Goal: Use online tool/utility: Utilize a website feature to perform a specific function

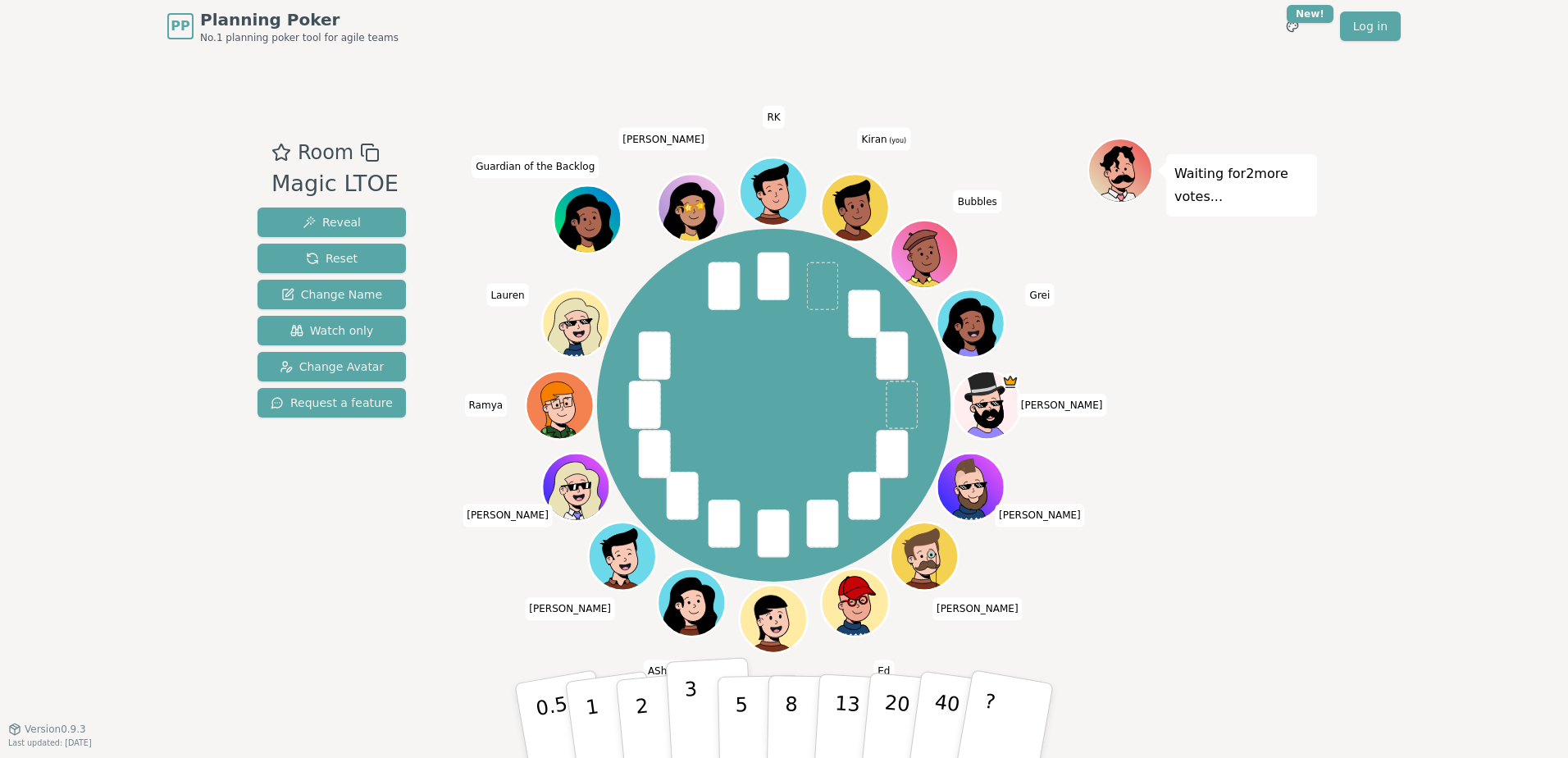
click at [690, 703] on p "3" at bounding box center [693, 722] width 18 height 89
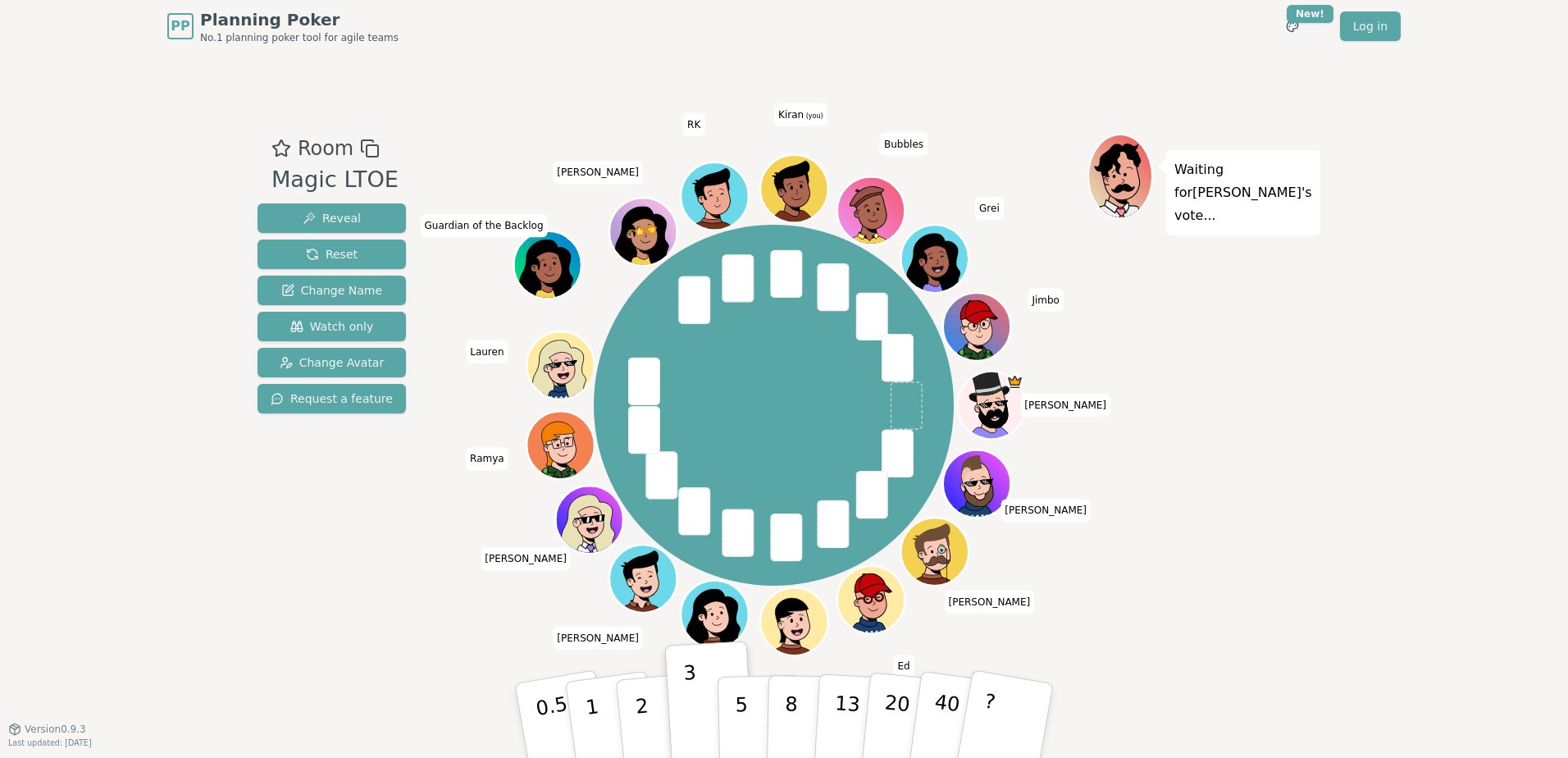
click at [143, 529] on div "PP Planning Poker No.1 planning poker tool for agile teams Toggle theme New! Lo…" at bounding box center [784, 379] width 1568 height 758
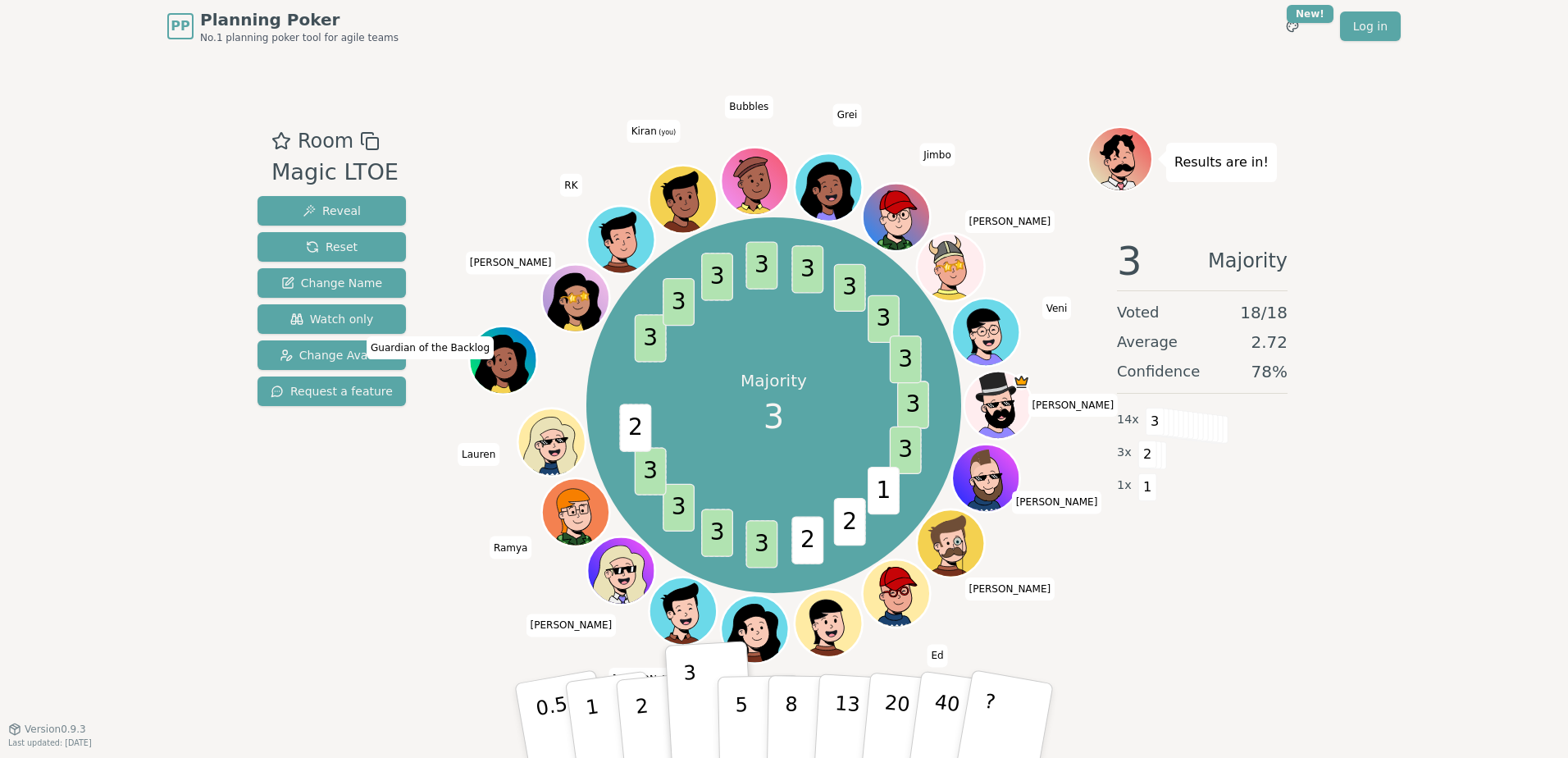
click at [186, 515] on div "PP Planning Poker No.1 planning poker tool for agile teams Toggle theme New! Lo…" at bounding box center [784, 379] width 1568 height 758
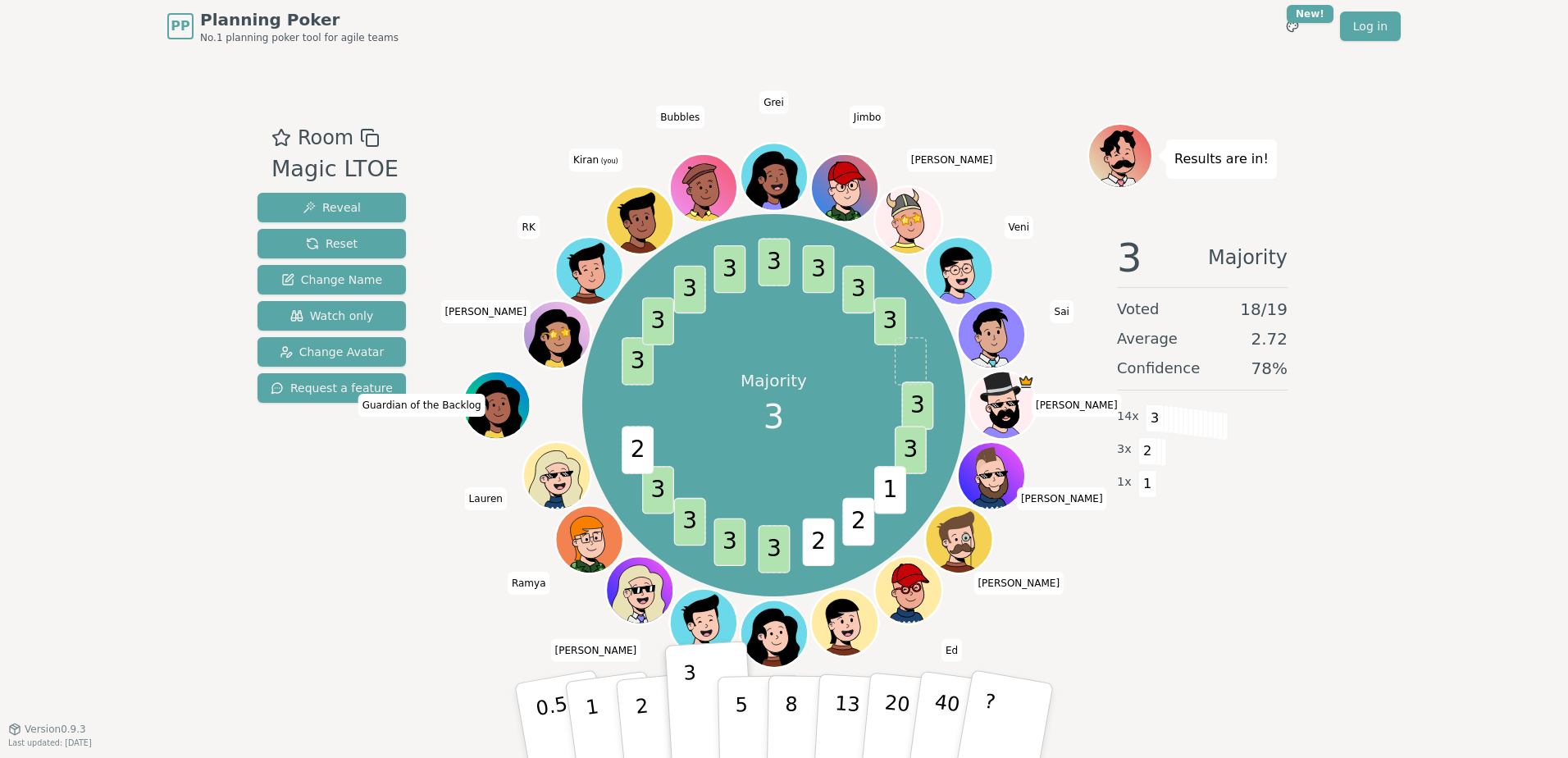
click at [186, 515] on div "PP Planning Poker No.1 planning poker tool for agile teams Toggle theme New! Lo…" at bounding box center [784, 379] width 1568 height 758
click at [228, 562] on div "PP Planning Poker No.1 planning poker tool for agile teams Toggle theme New! Lo…" at bounding box center [784, 379] width 1568 height 758
click at [148, 555] on div "PP Planning Poker No.1 planning poker tool for agile teams Toggle theme New! Lo…" at bounding box center [784, 379] width 1568 height 758
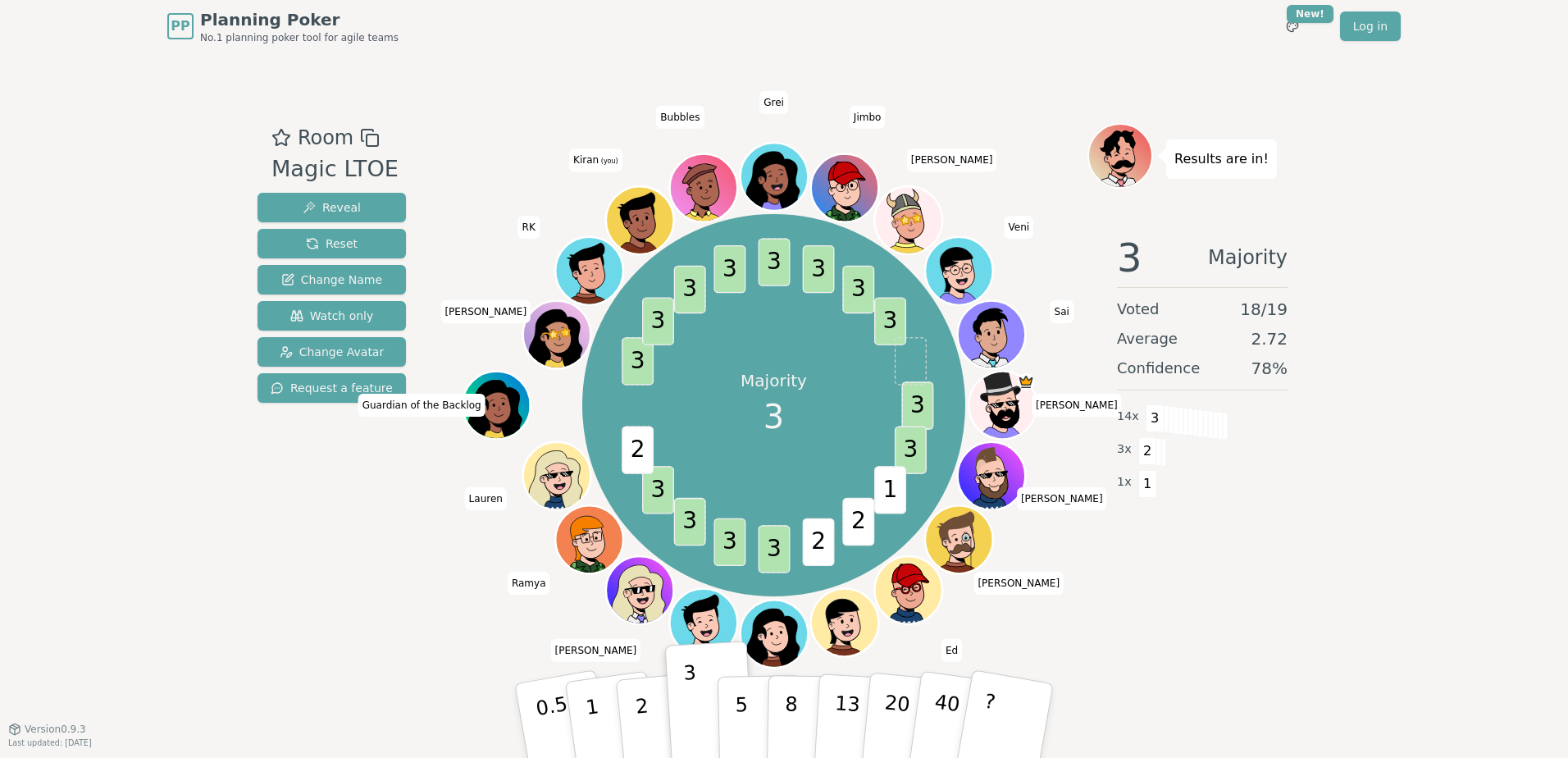
click at [148, 555] on div "PP Planning Poker No.1 planning poker tool for agile teams Toggle theme New! Lo…" at bounding box center [784, 379] width 1568 height 758
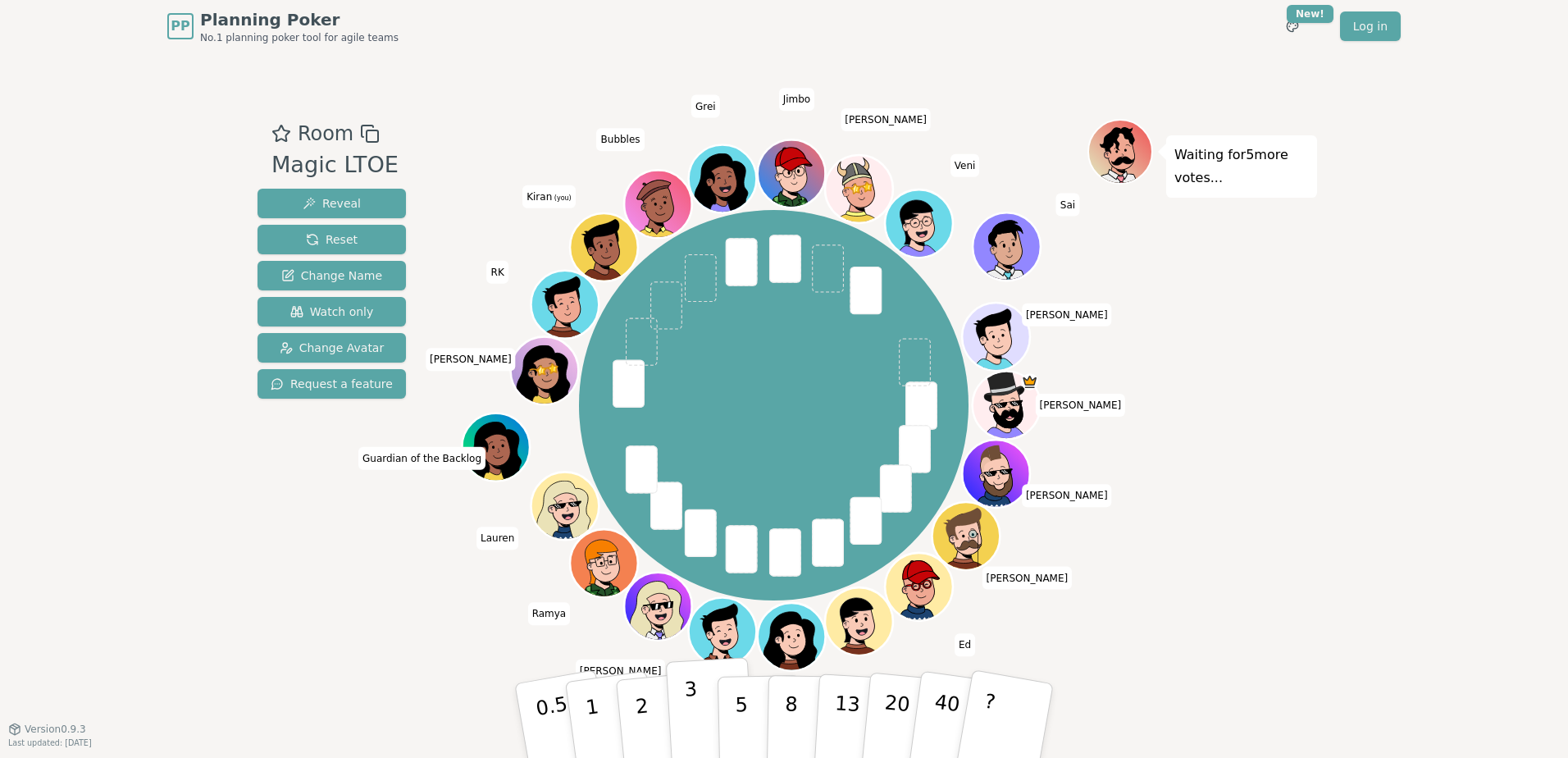
click at [692, 696] on p "3" at bounding box center [693, 722] width 18 height 89
click at [301, 621] on div "Room Magic LTOE Reveal Reset Change Name Watch only Change Avatar Request a fea…" at bounding box center [332, 390] width 161 height 543
click at [349, 582] on div "Room Magic LTOE Reveal Reset Change Name Watch only Change Avatar Request a fea…" at bounding box center [332, 390] width 161 height 543
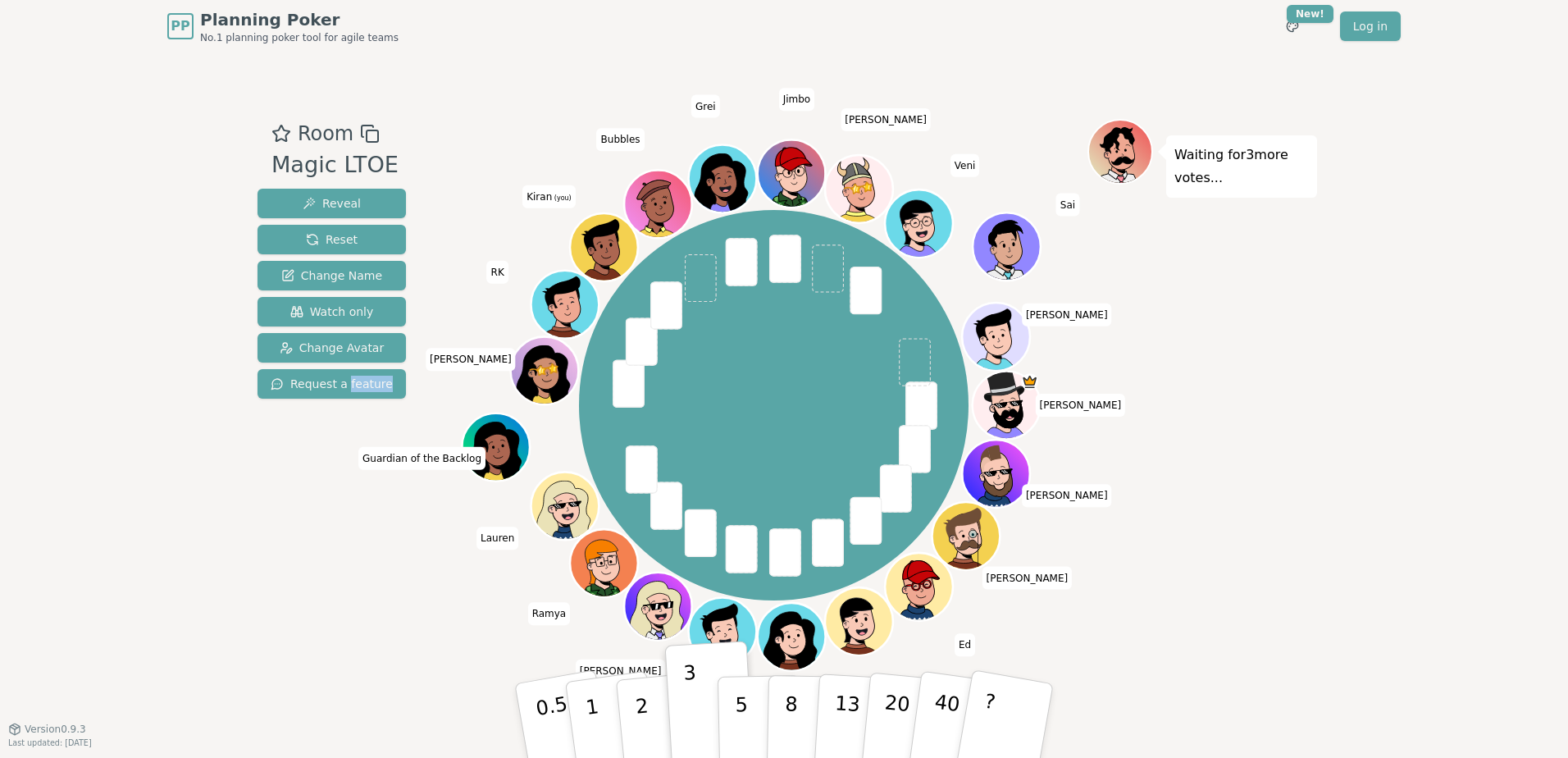
click at [349, 582] on div "Room Magic LTOE Reveal Reset Change Name Watch only Change Avatar Request a fea…" at bounding box center [332, 390] width 161 height 543
drag, startPoint x: 228, startPoint y: 572, endPoint x: 100, endPoint y: 202, distance: 391.5
click at [100, 202] on div "PP Planning Poker No.1 planning poker tool for agile teams Toggle theme New! Lo…" at bounding box center [784, 379] width 1568 height 758
click at [173, 484] on div "PP Planning Poker No.1 planning poker tool for agile teams Toggle theme New! Lo…" at bounding box center [784, 379] width 1568 height 758
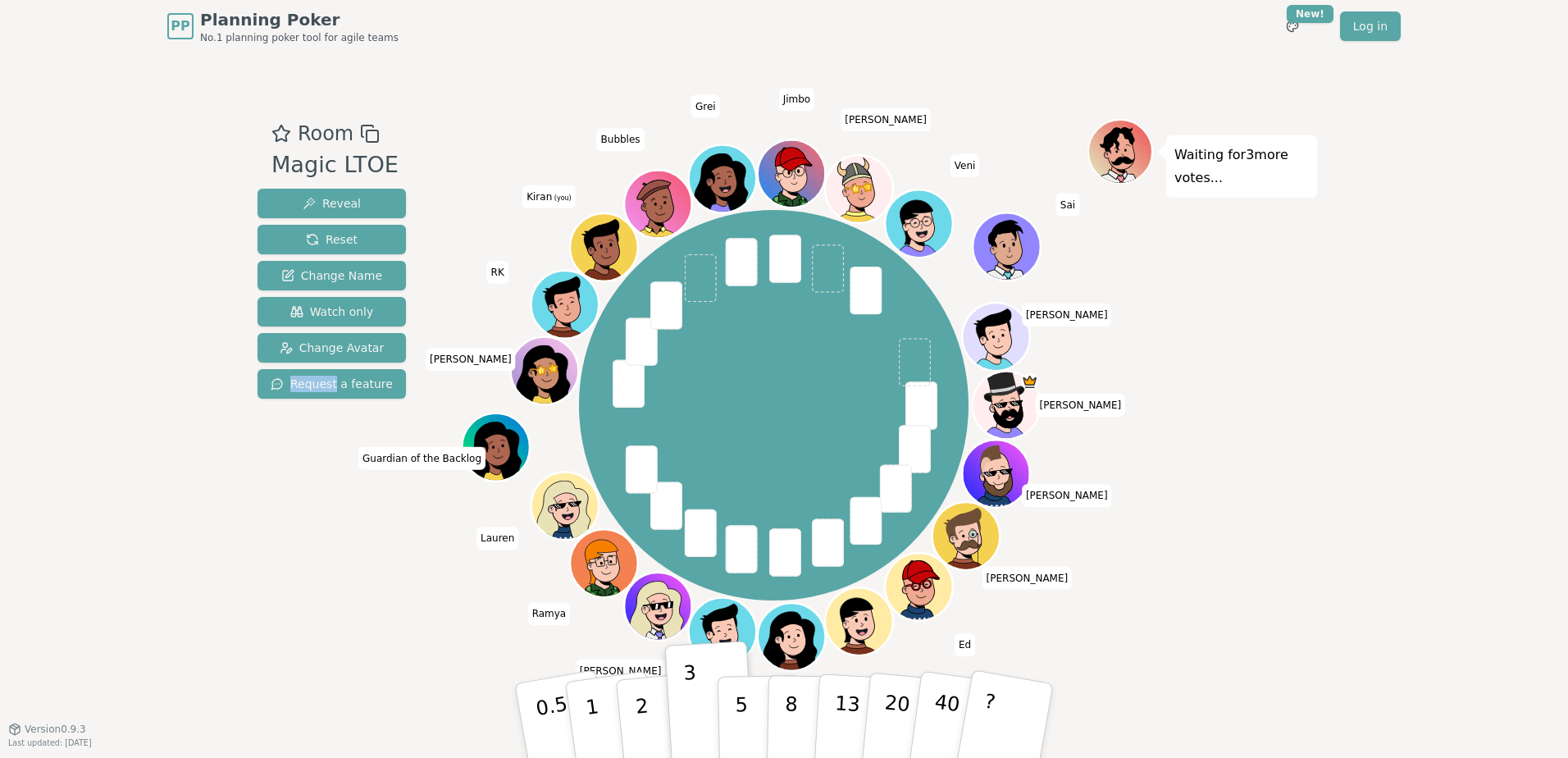
drag, startPoint x: 173, startPoint y: 484, endPoint x: 186, endPoint y: 536, distance: 53.6
click at [186, 536] on div "PP Planning Poker No.1 planning poker tool for agile teams Toggle theme New! Lo…" at bounding box center [784, 379] width 1568 height 758
click at [283, 575] on div "Room Magic LTOE Reveal Reset Change Name Watch only Change Avatar Request a fea…" at bounding box center [332, 390] width 161 height 543
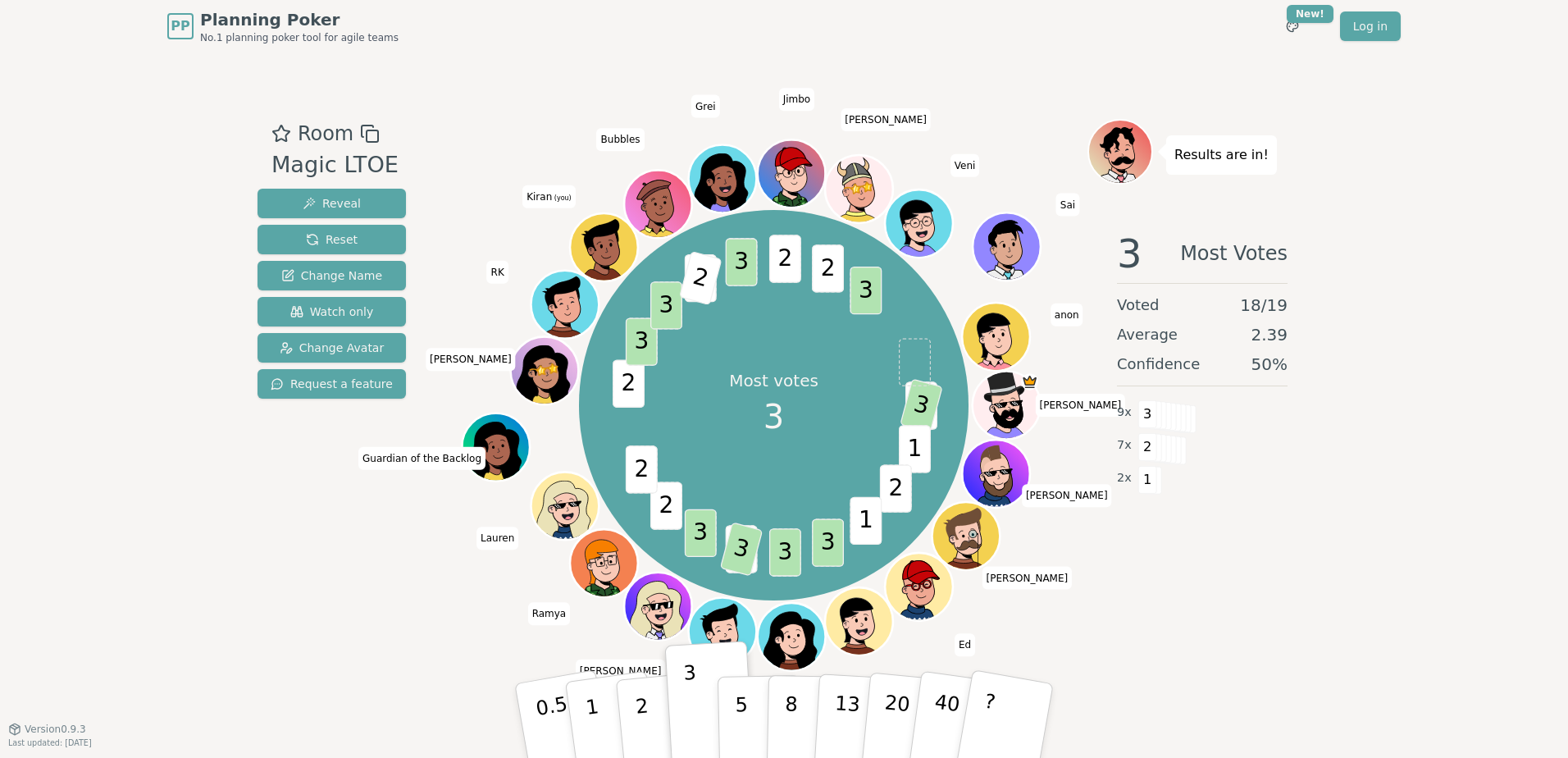
click at [384, 597] on div "Room Magic LTOE Reveal Reset Change Name Watch only Change Avatar Request a fea…" at bounding box center [332, 390] width 161 height 543
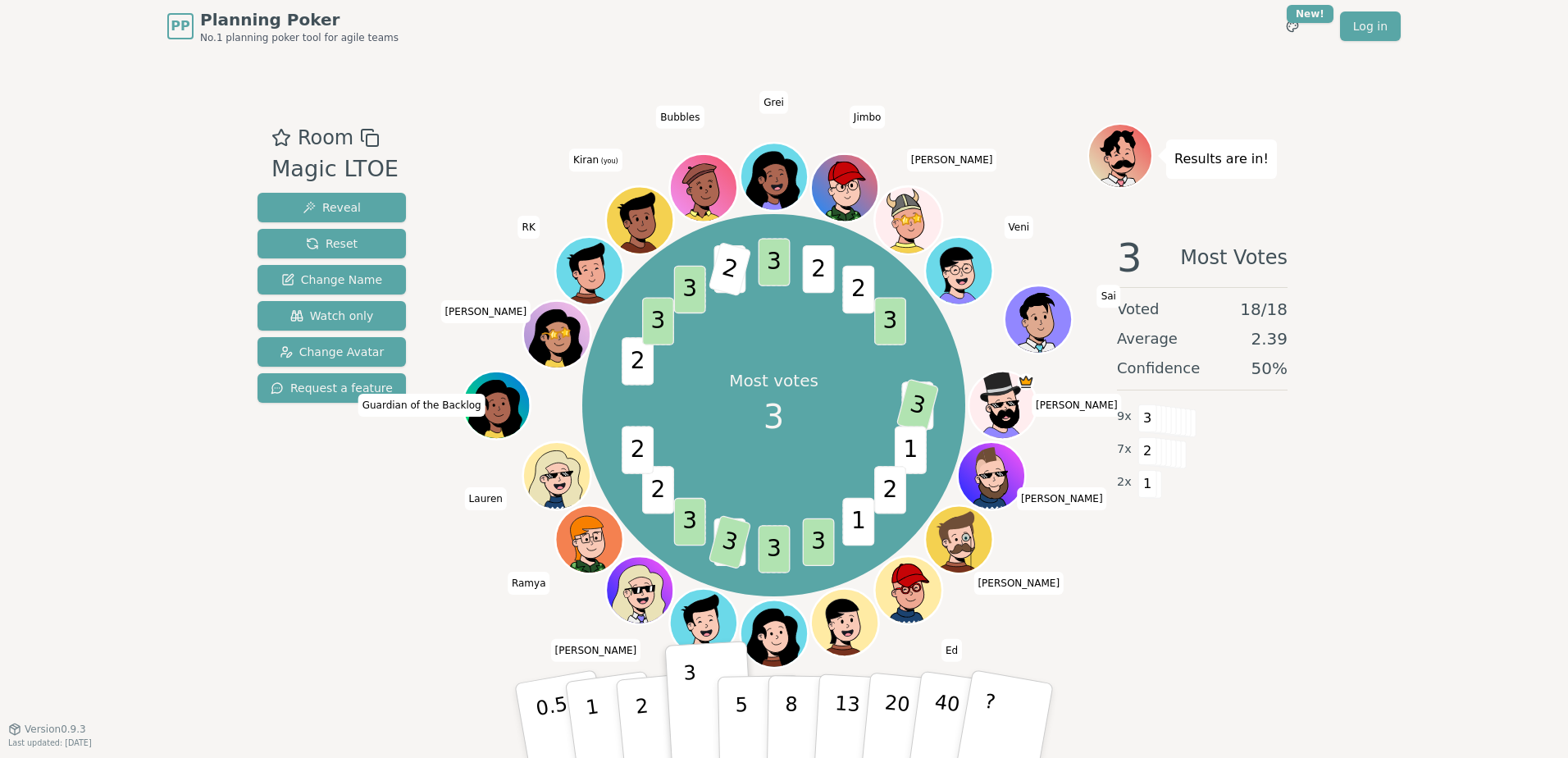
click at [384, 597] on div "Room Magic LTOE Reveal Reset Change Name Watch only Change Avatar Request a fea…" at bounding box center [332, 391] width 161 height 536
click at [417, 580] on div "Room Magic LTOE Reveal Reset Change Name Watch only Change Avatar Request a fea…" at bounding box center [784, 391] width 1066 height 536
click at [365, 591] on div "Room Magic LTOE Reveal Reset Change Name Watch only Change Avatar Request a fea…" at bounding box center [332, 391] width 161 height 536
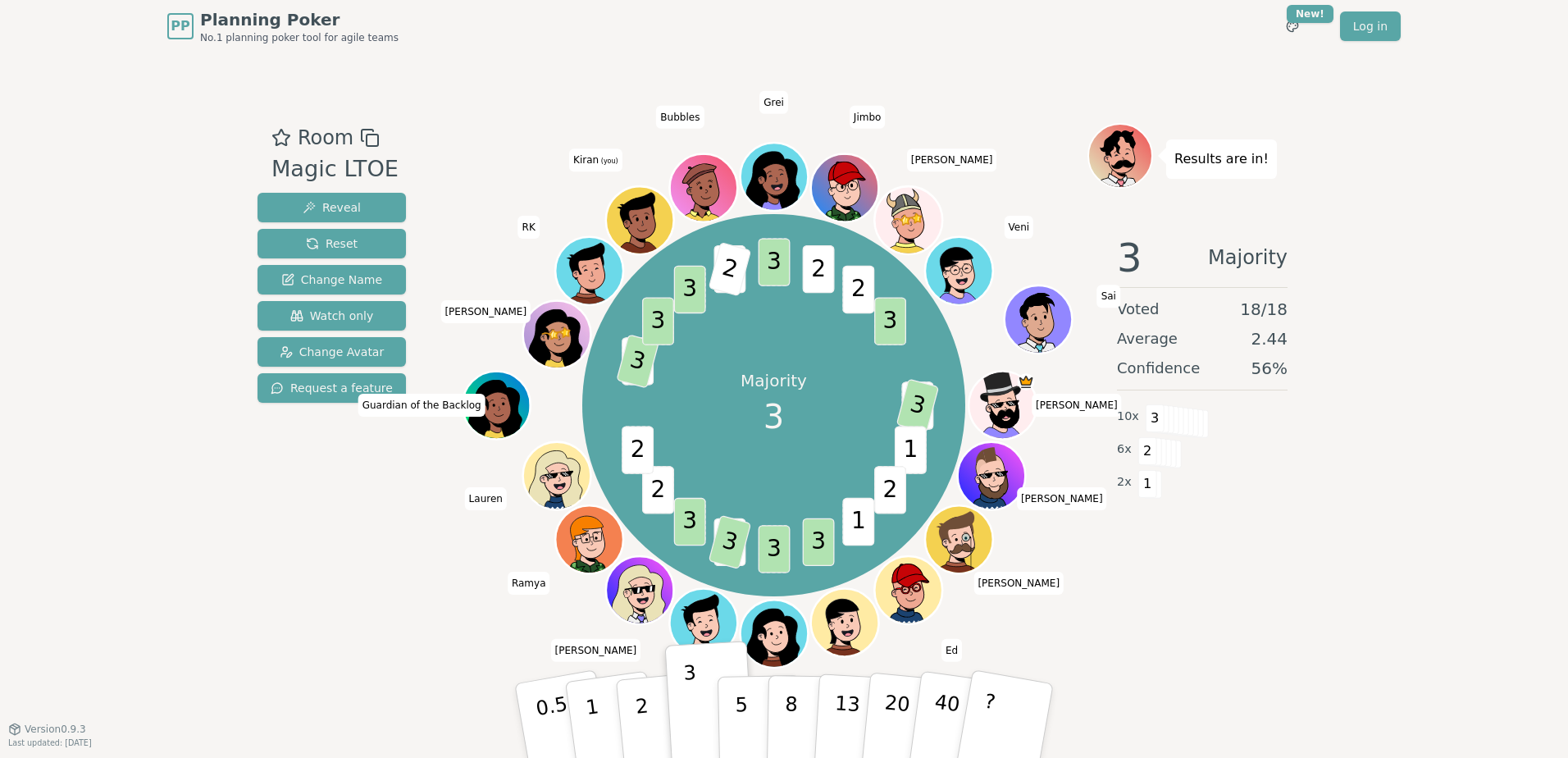
click at [365, 591] on div "Room Magic LTOE Reveal Reset Change Name Watch only Change Avatar Request a fea…" at bounding box center [332, 391] width 161 height 536
click at [332, 594] on div "Room Magic LTOE Reveal Reset Change Name Watch only Change Avatar Request a fea…" at bounding box center [332, 391] width 161 height 536
click at [353, 636] on div "Room Magic LTOE Reveal Reset Change Name Watch only Change Avatar Request a fea…" at bounding box center [332, 391] width 161 height 536
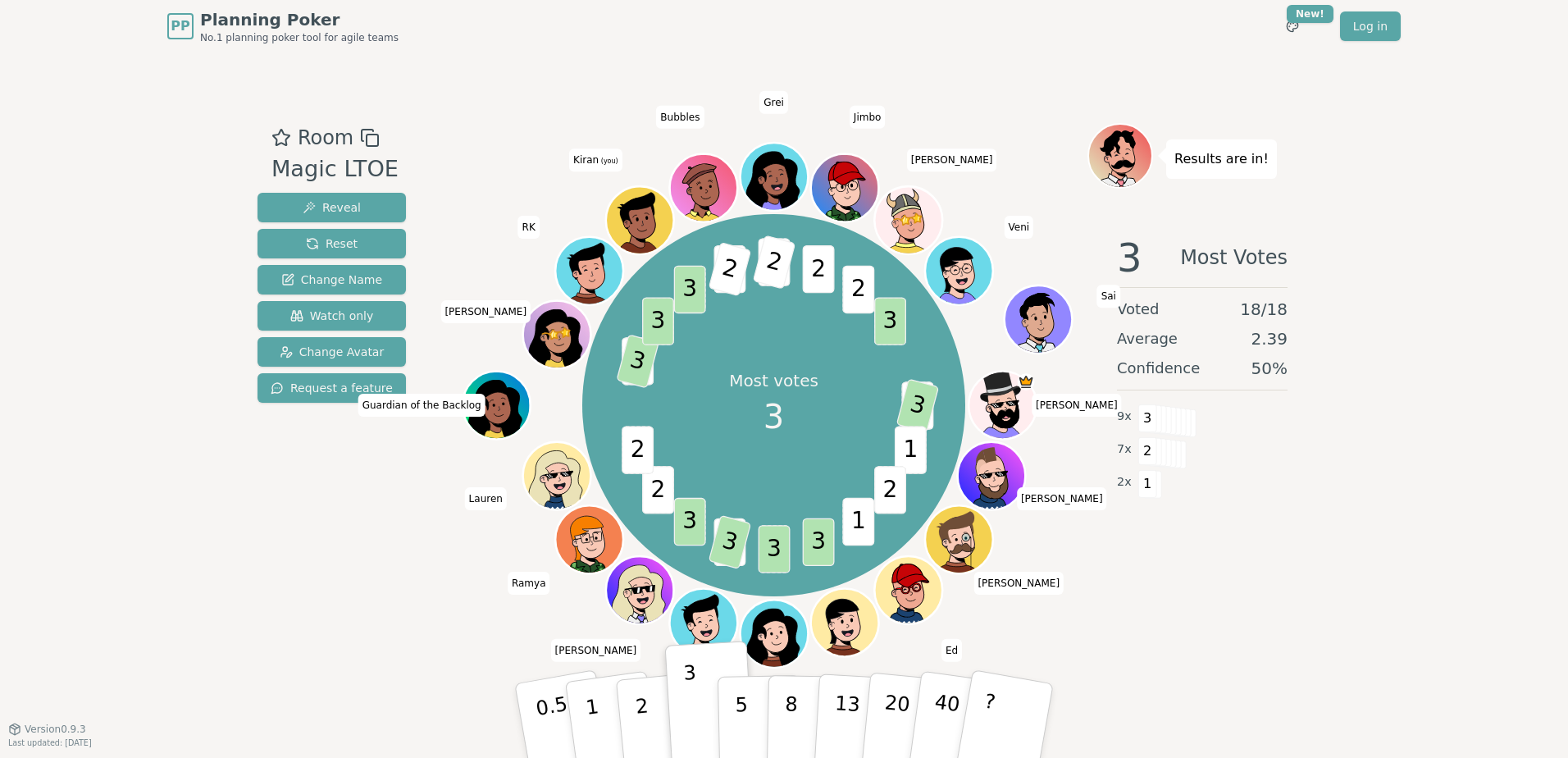
click at [274, 642] on div "Room Magic LTOE Reveal Reset Change Name Watch only Change Avatar Request a fea…" at bounding box center [332, 391] width 161 height 536
click at [651, 715] on button "2" at bounding box center [661, 721] width 93 height 130
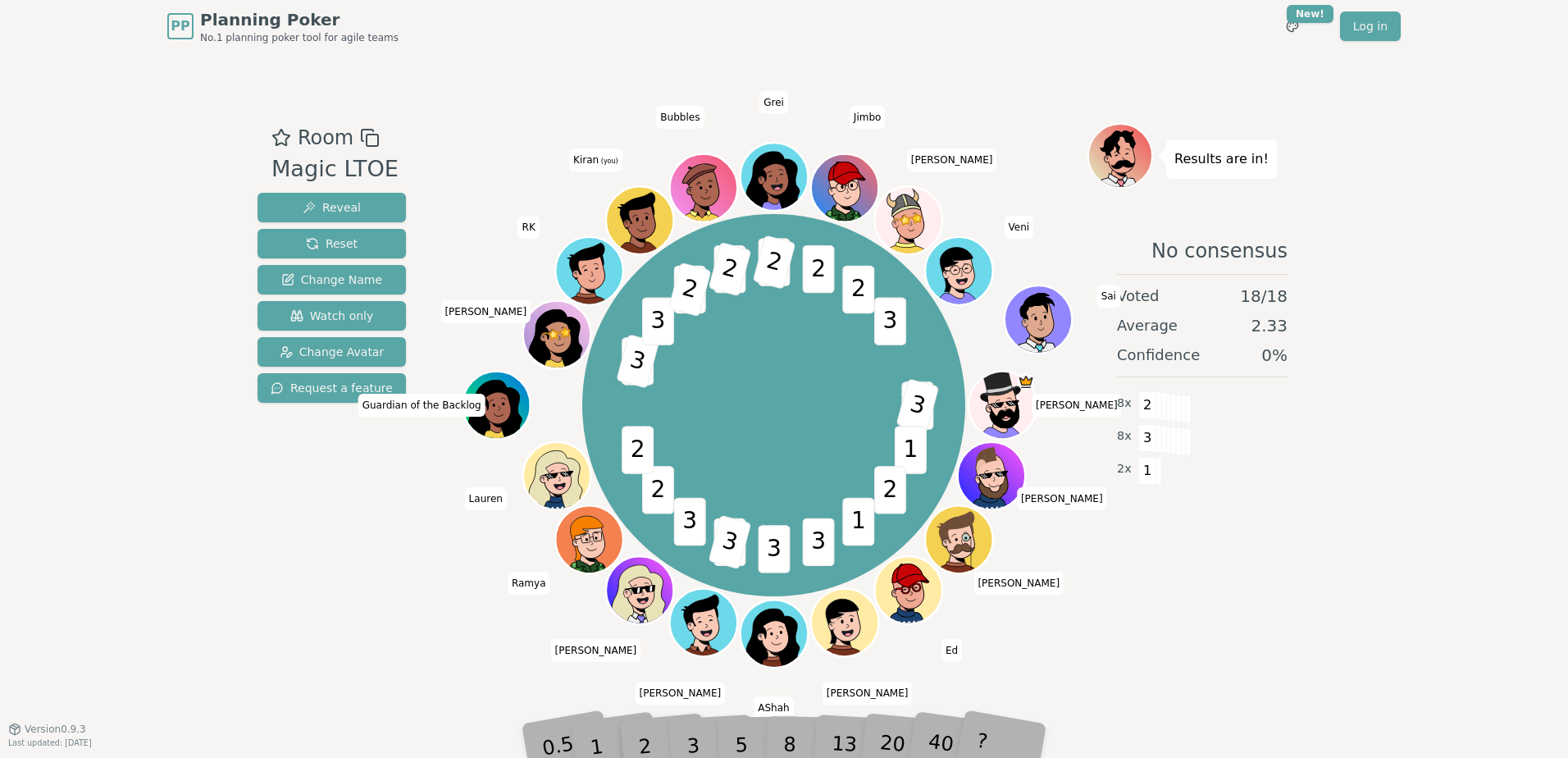
click at [209, 654] on div "PP Planning Poker No.1 planning poker tool for agile teams Toggle theme New! Lo…" at bounding box center [784, 379] width 1568 height 758
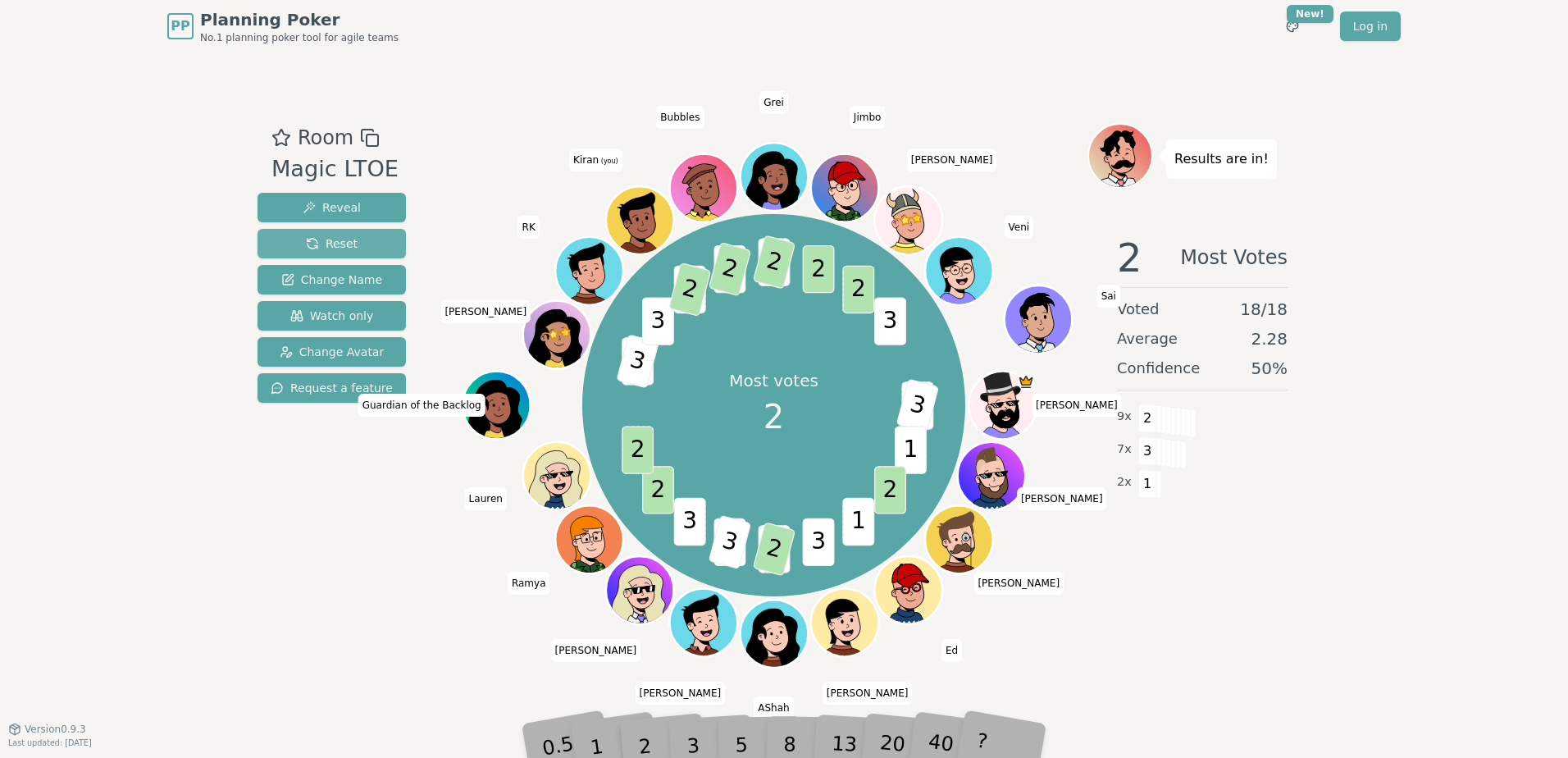
click at [320, 240] on span "Reset" at bounding box center [332, 243] width 52 height 17
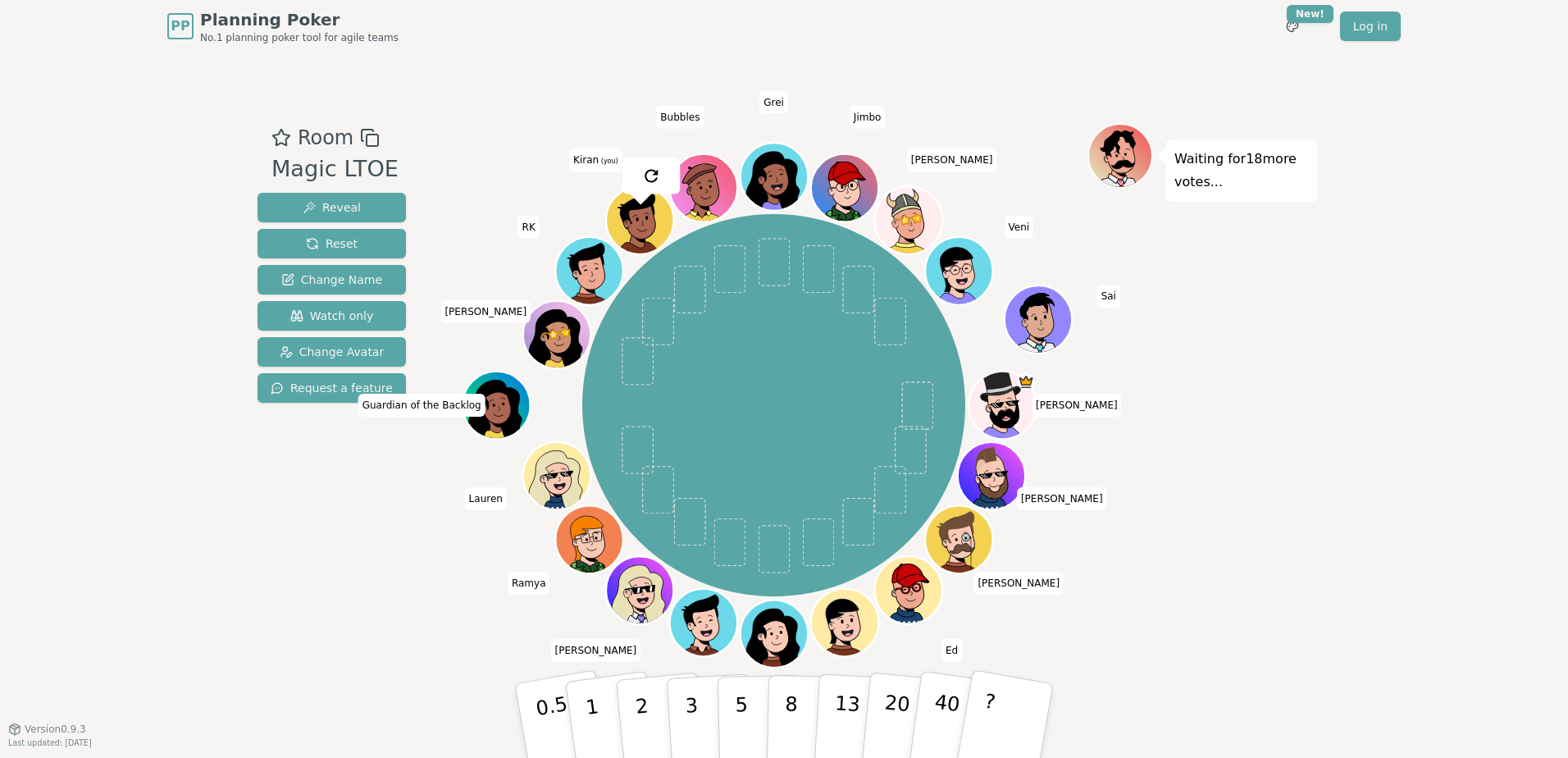
click at [279, 629] on div "Room Magic LTOE Reveal Reset Change Name Watch only Change Avatar Request a fea…" at bounding box center [332, 391] width 161 height 536
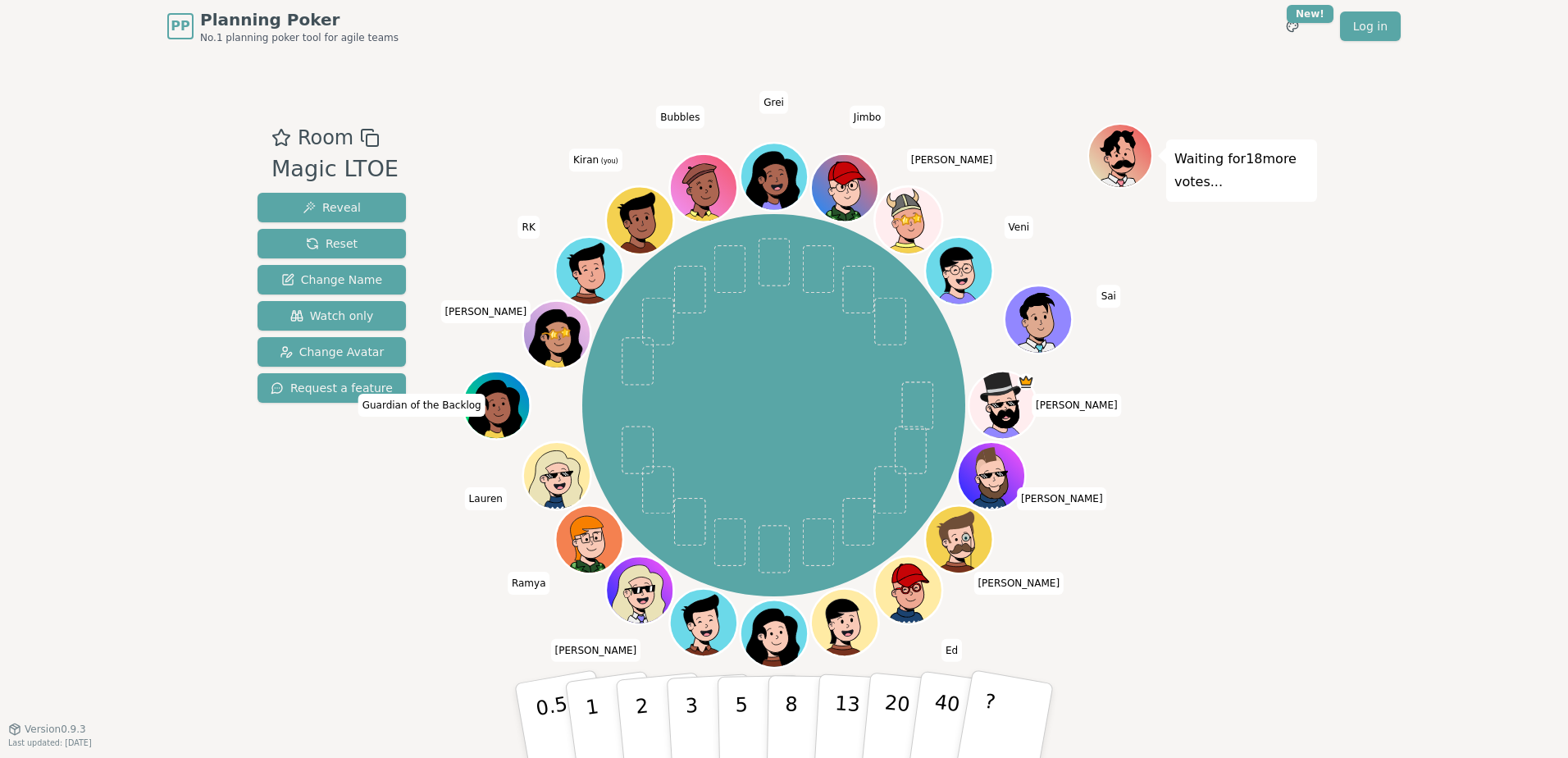
click at [385, 627] on div "Room Magic LTOE Reveal Reset Change Name Watch only Change Avatar Request a fea…" at bounding box center [332, 391] width 161 height 536
click at [307, 640] on div "Room Magic LTOE Reveal Reset Change Name Watch only Change Avatar Request a fea…" at bounding box center [332, 391] width 161 height 536
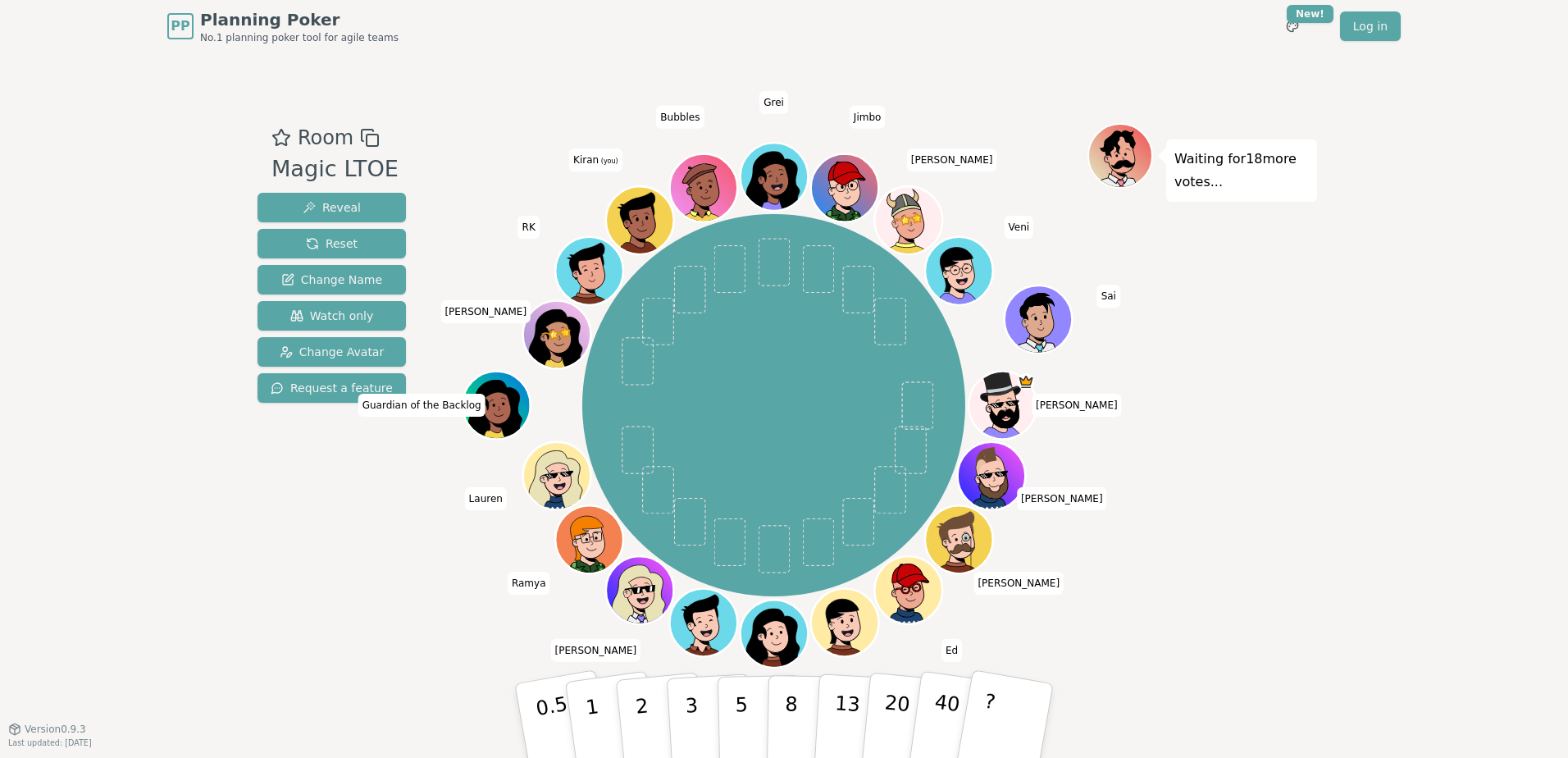
click at [254, 645] on div "Room Magic LTOE Reveal Reset Change Name Watch only Change Avatar Request a fea…" at bounding box center [332, 391] width 161 height 536
click at [249, 642] on div "PP Planning Poker No.1 planning poker tool for agile teams Toggle theme New! Lo…" at bounding box center [784, 379] width 1568 height 758
click at [297, 645] on div "Room Magic LTOE Reveal Reset Change Name Watch only Change Avatar Request a fea…" at bounding box center [332, 391] width 161 height 536
click at [690, 708] on p "3" at bounding box center [693, 722] width 18 height 89
click at [176, 478] on div "PP Planning Poker No.1 planning poker tool for agile teams Toggle theme New! Lo…" at bounding box center [784, 379] width 1568 height 758
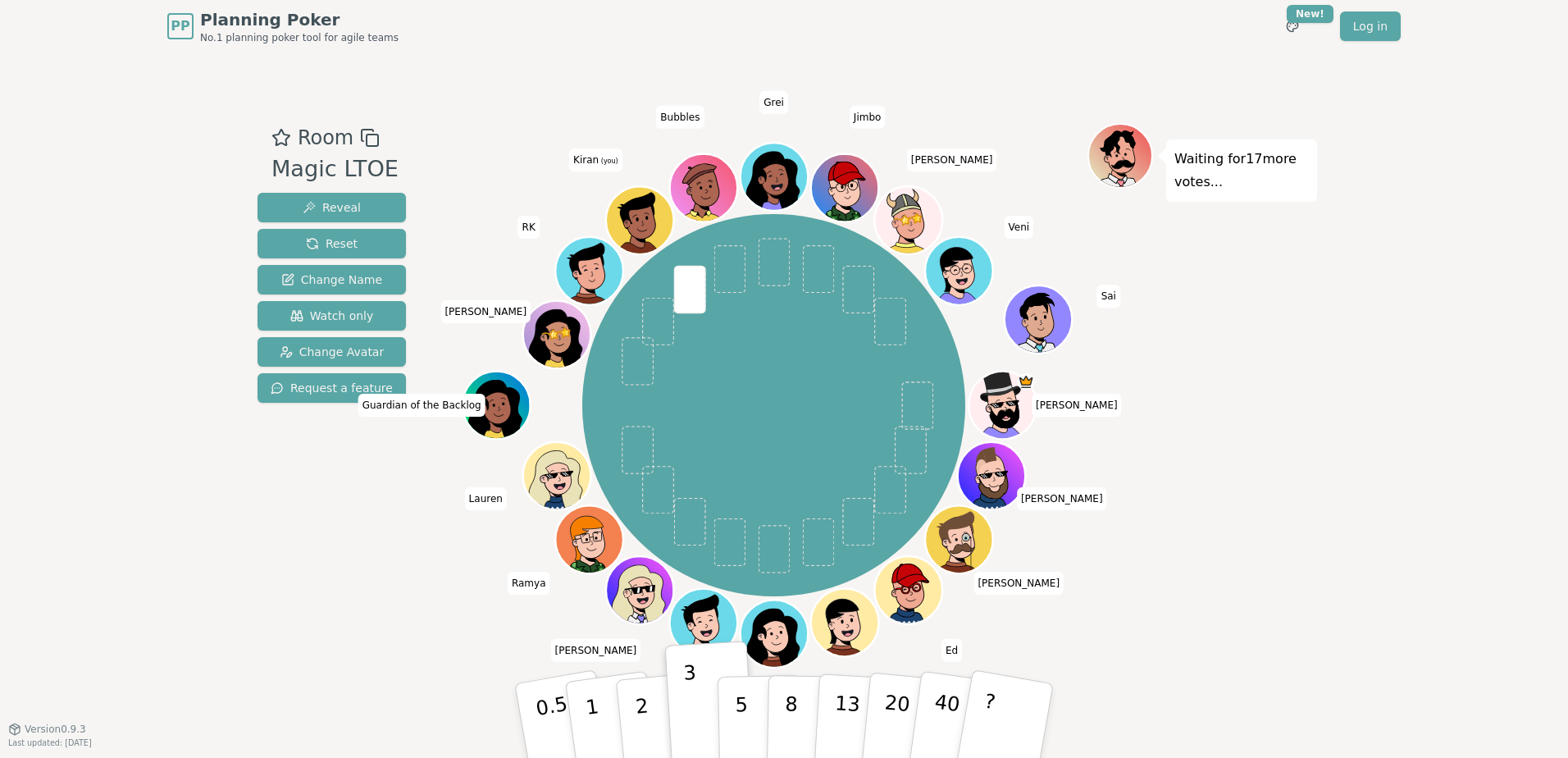
click at [226, 528] on div "PP Planning Poker No.1 planning poker tool for agile teams Toggle theme New! Lo…" at bounding box center [784, 379] width 1568 height 758
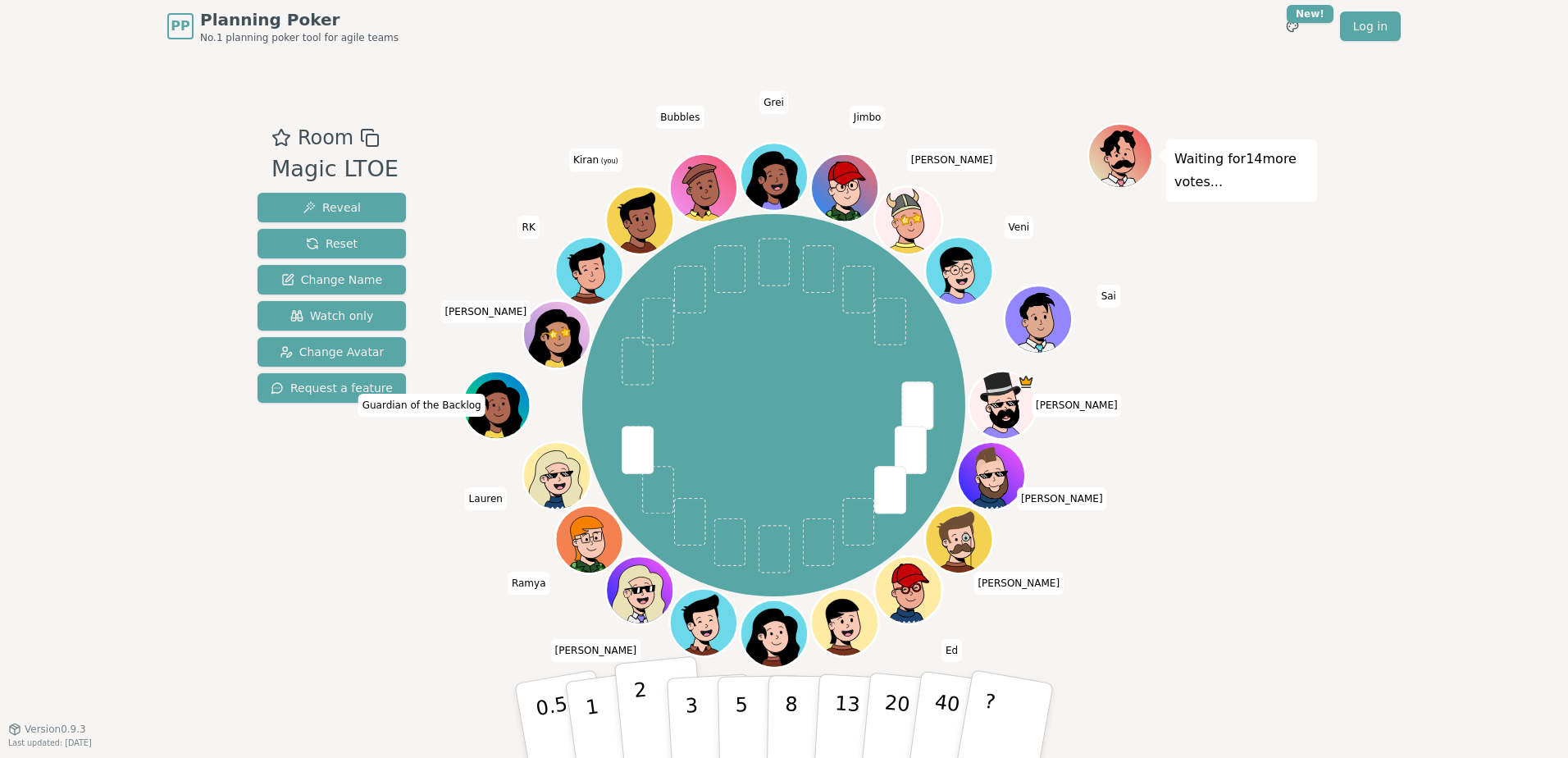
click at [643, 716] on p "2" at bounding box center [643, 723] width 21 height 89
click at [375, 677] on div "Room Magic LTOE Reveal Reset Change Name Watch only Change Avatar Request a fea…" at bounding box center [784, 390] width 1066 height 676
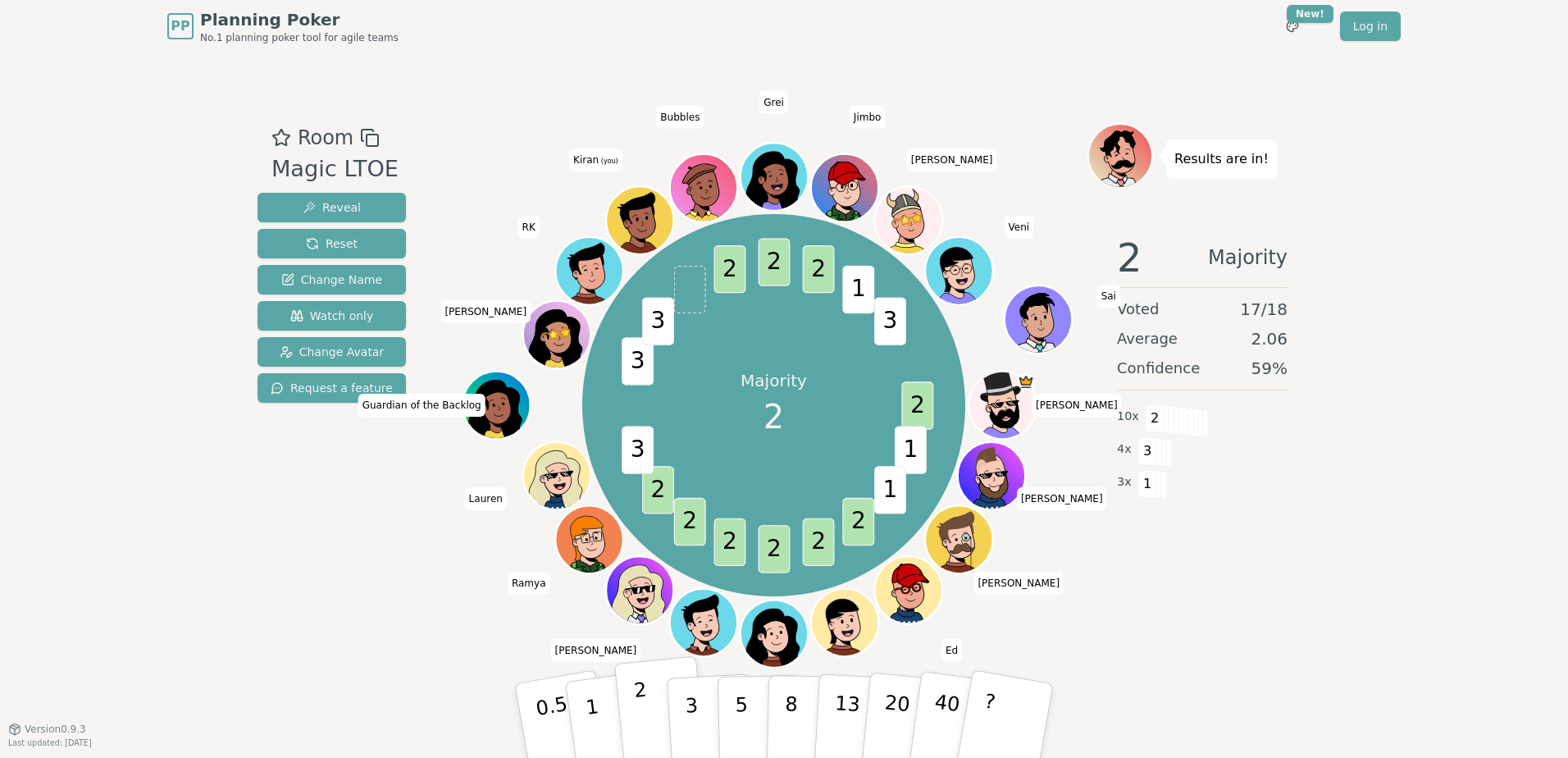
click at [657, 699] on button "2" at bounding box center [661, 721] width 93 height 130
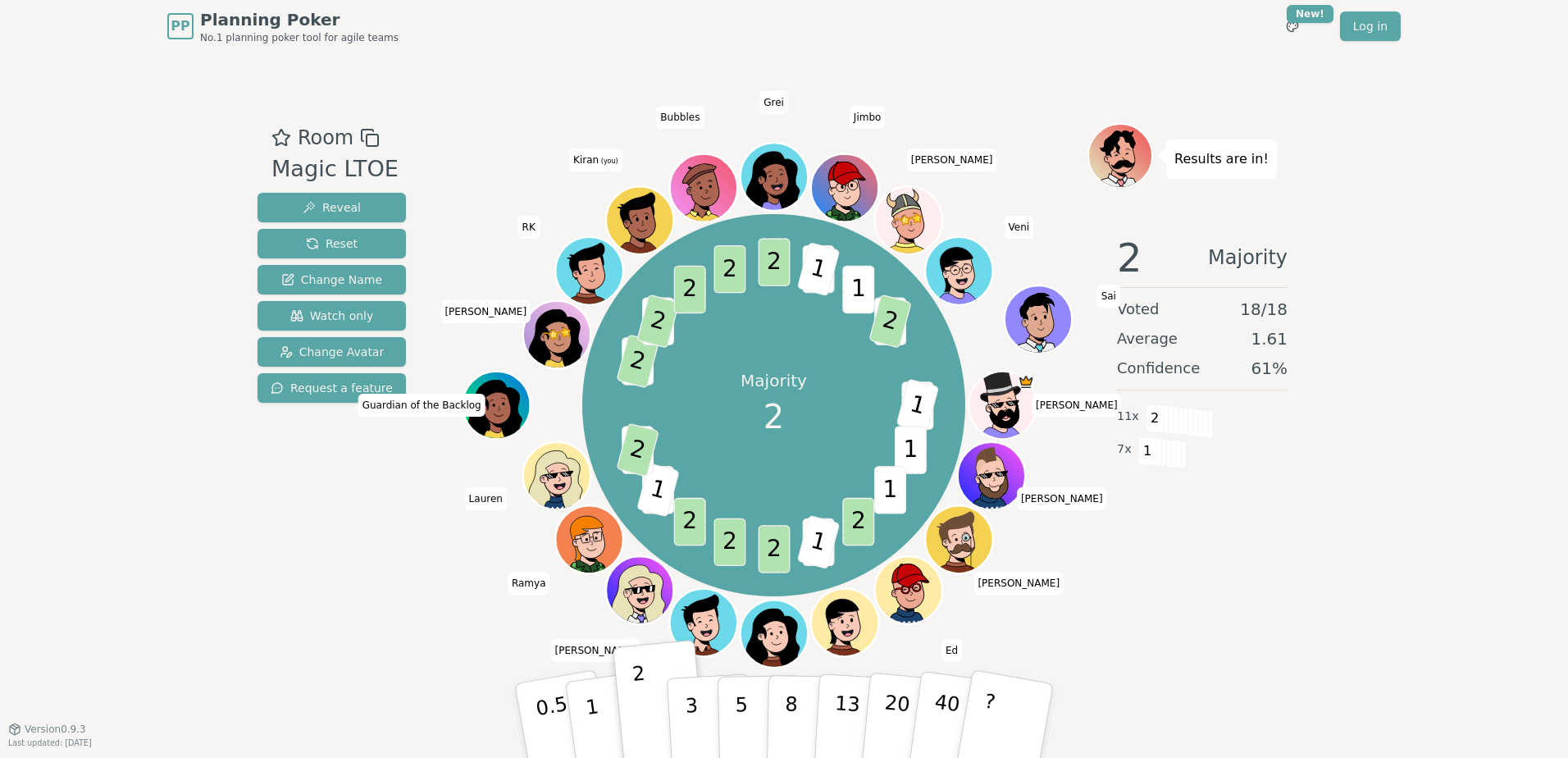
click at [316, 572] on div "Room Magic LTOE Reveal Reset Change Name Watch only Change Avatar Request a fea…" at bounding box center [332, 391] width 161 height 536
click at [410, 610] on div "Room Magic LTOE Reveal Reset Change Name Watch only Change Avatar Request a fea…" at bounding box center [784, 391] width 1066 height 536
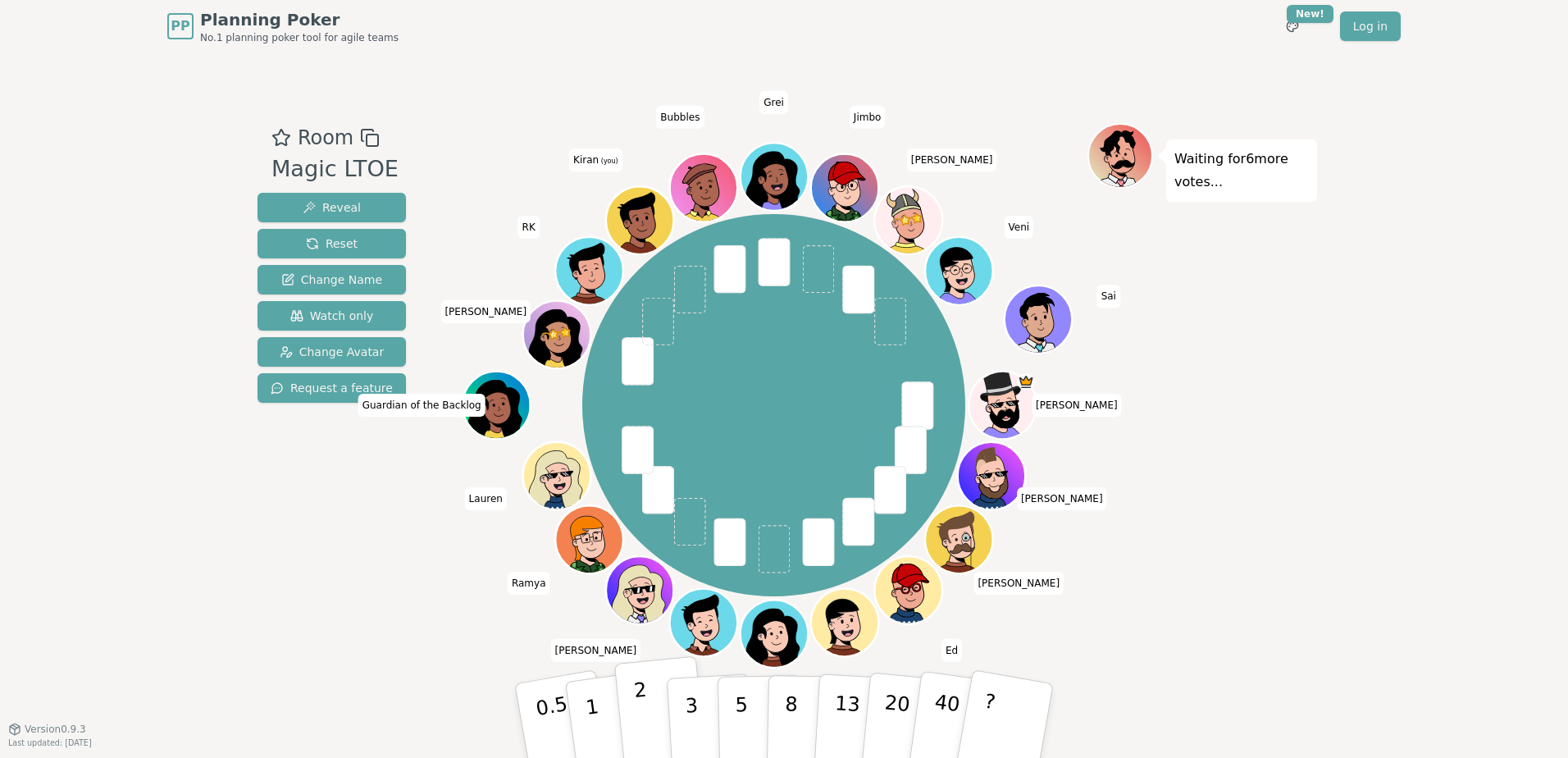
click at [654, 733] on button "2" at bounding box center [661, 721] width 93 height 130
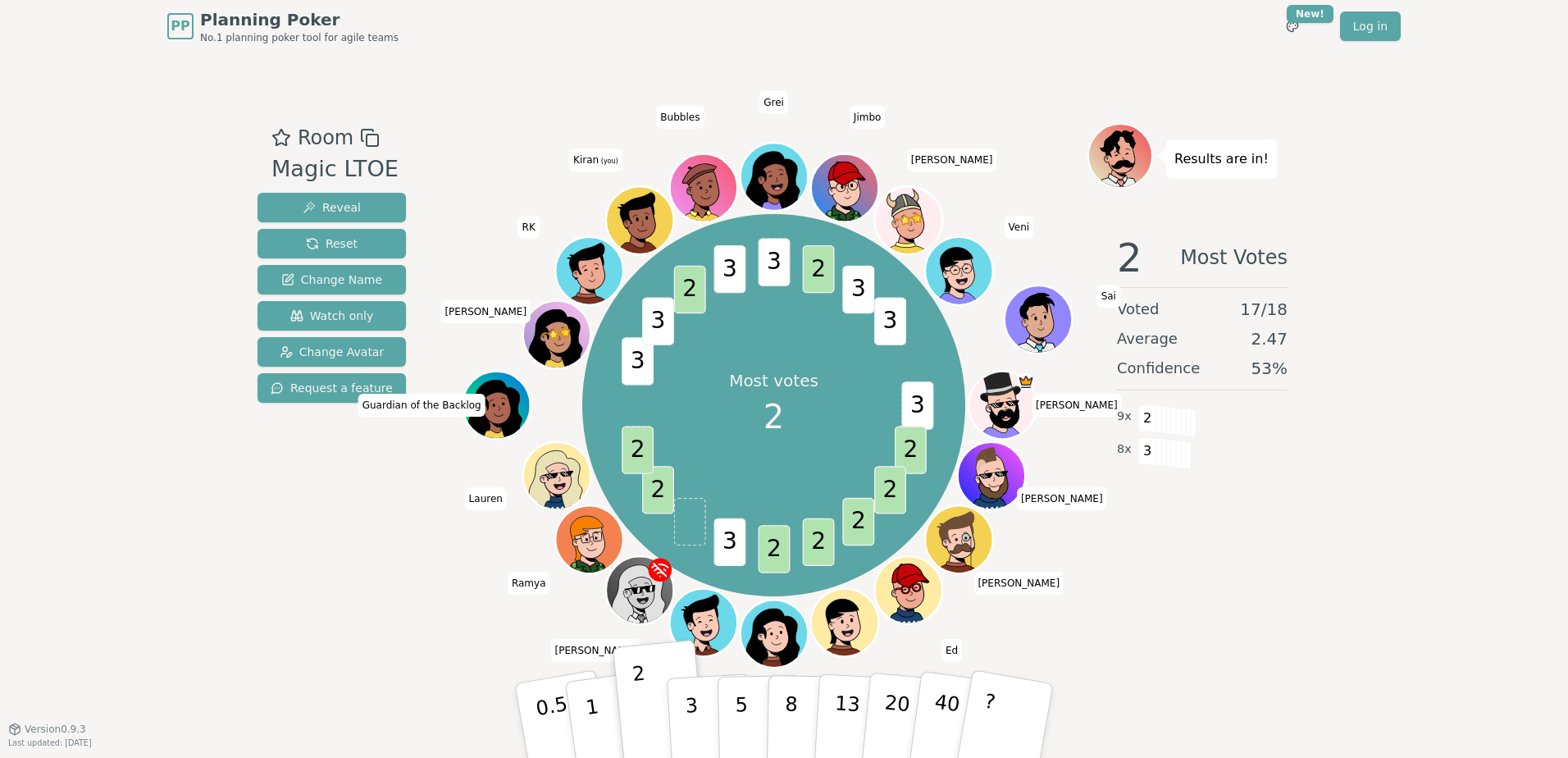
drag, startPoint x: 1567, startPoint y: 638, endPoint x: 1435, endPoint y: 609, distance: 135.1
click at [1435, 609] on div "PP Planning Poker No.1 planning poker tool for agile teams Toggle theme New! Lo…" at bounding box center [784, 379] width 1568 height 758
